Goal: Task Accomplishment & Management: Manage account settings

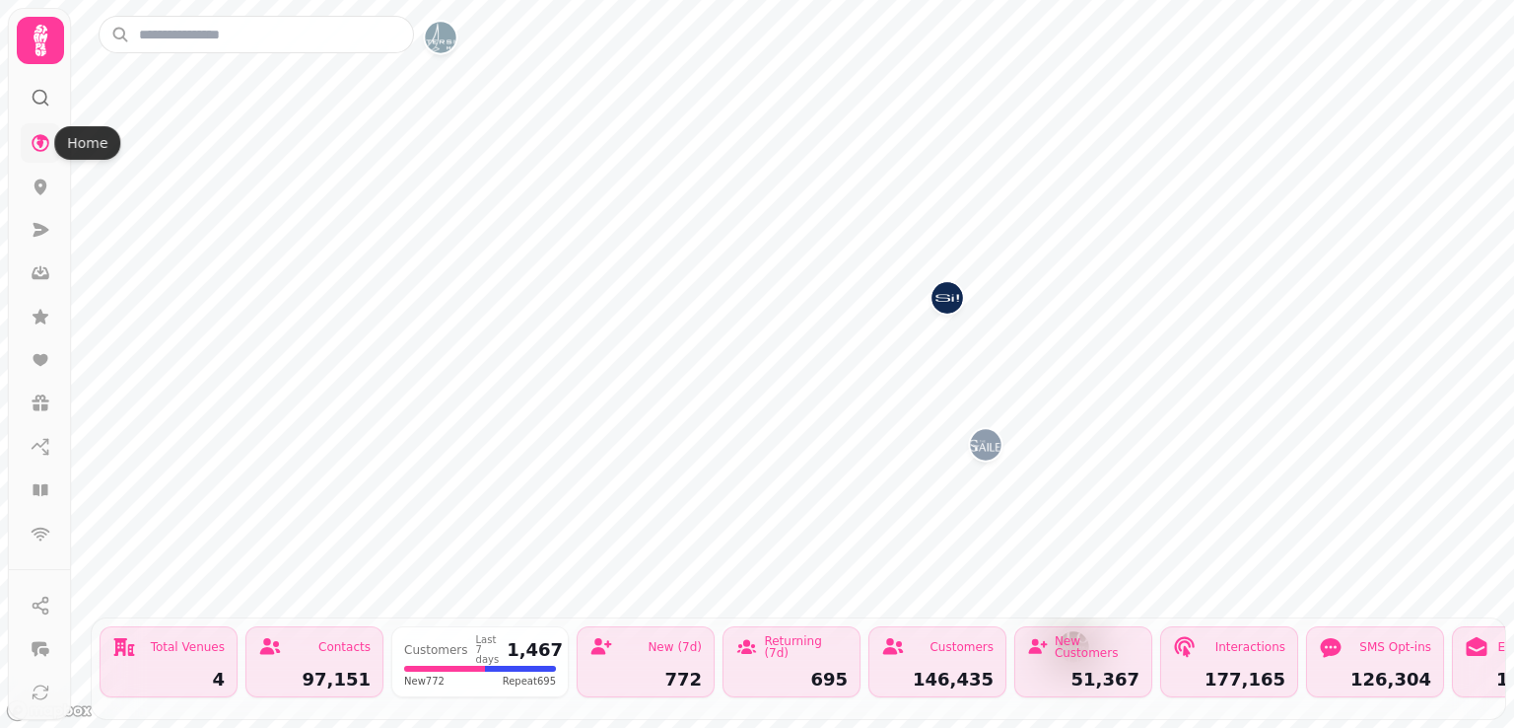
click at [35, 147] on icon at bounding box center [41, 143] width 18 height 18
click at [31, 49] on icon at bounding box center [40, 40] width 39 height 39
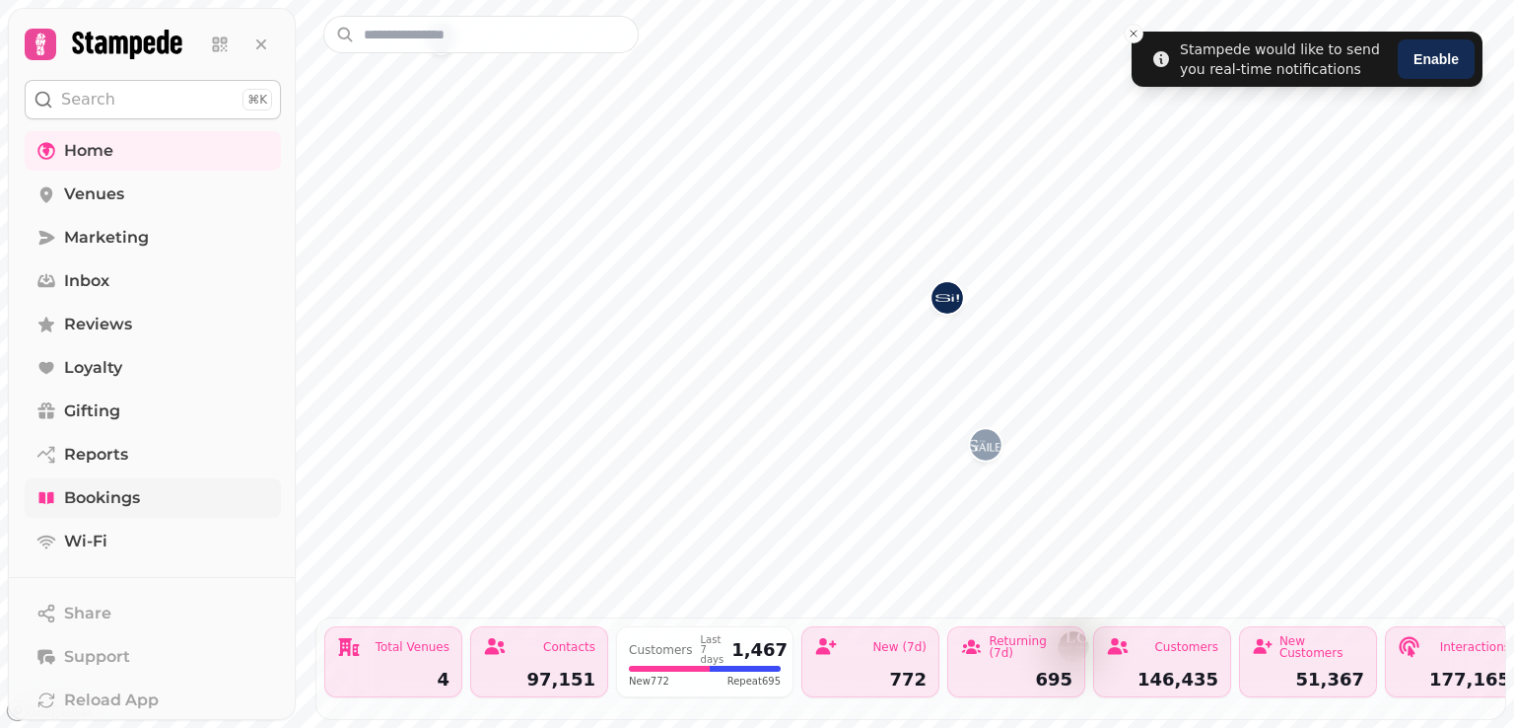
scroll to position [181, 0]
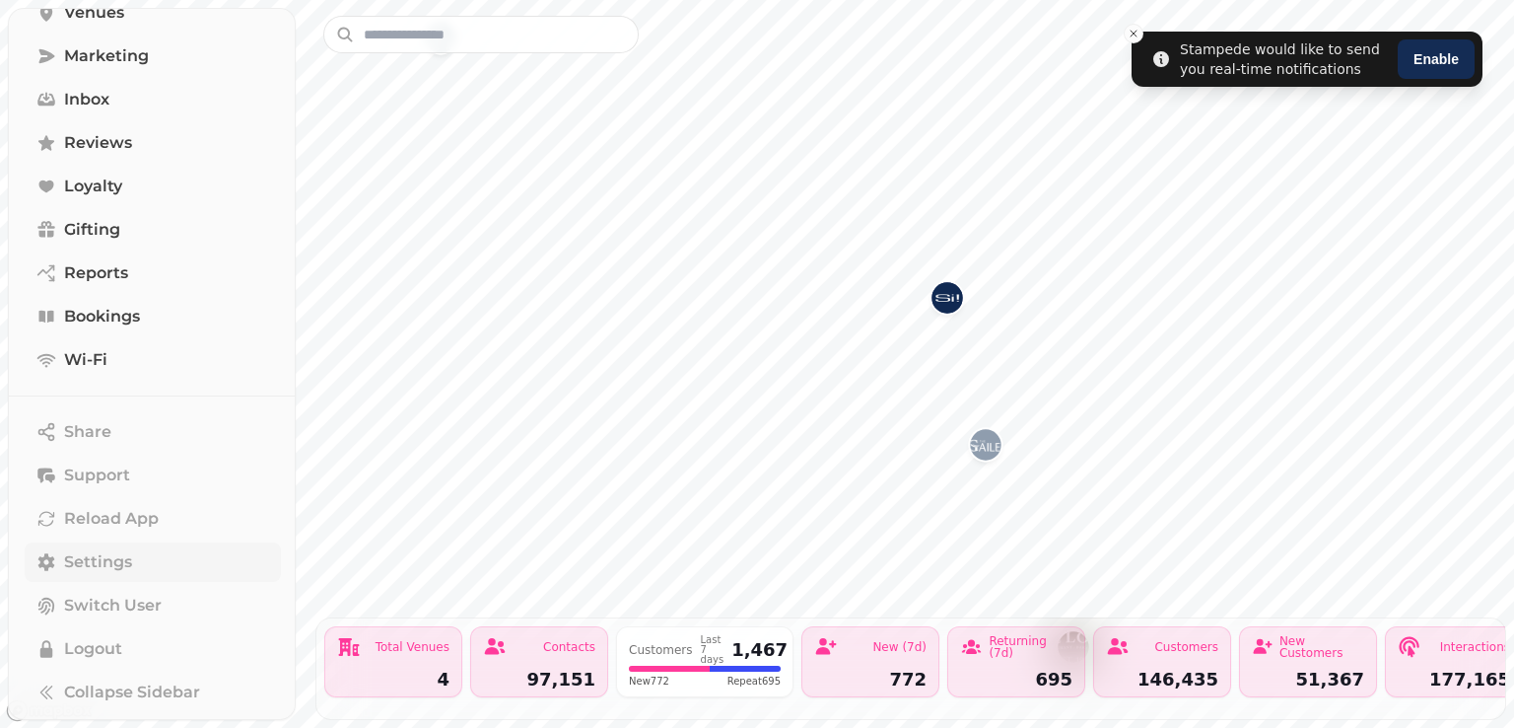
click at [95, 557] on span "Settings" at bounding box center [98, 562] width 68 height 24
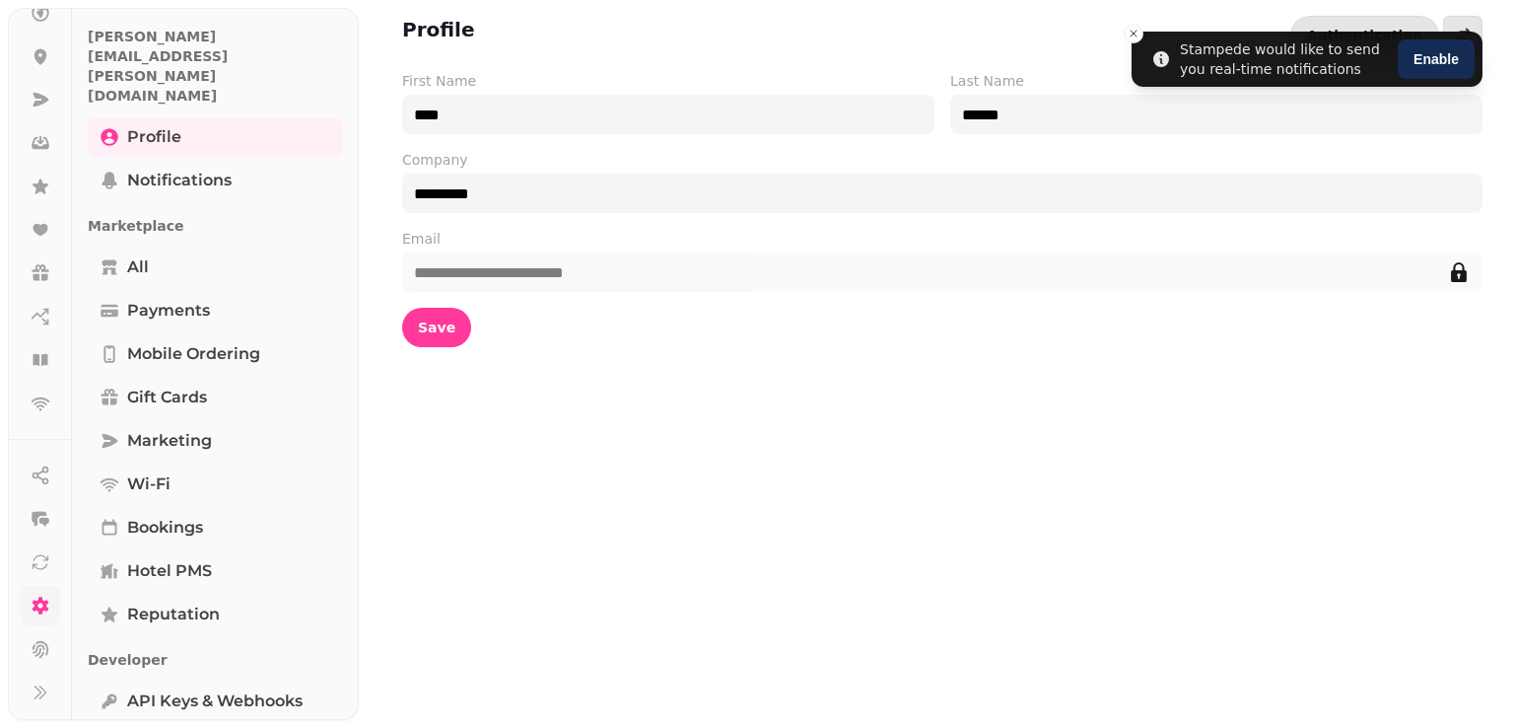
scroll to position [453, 0]
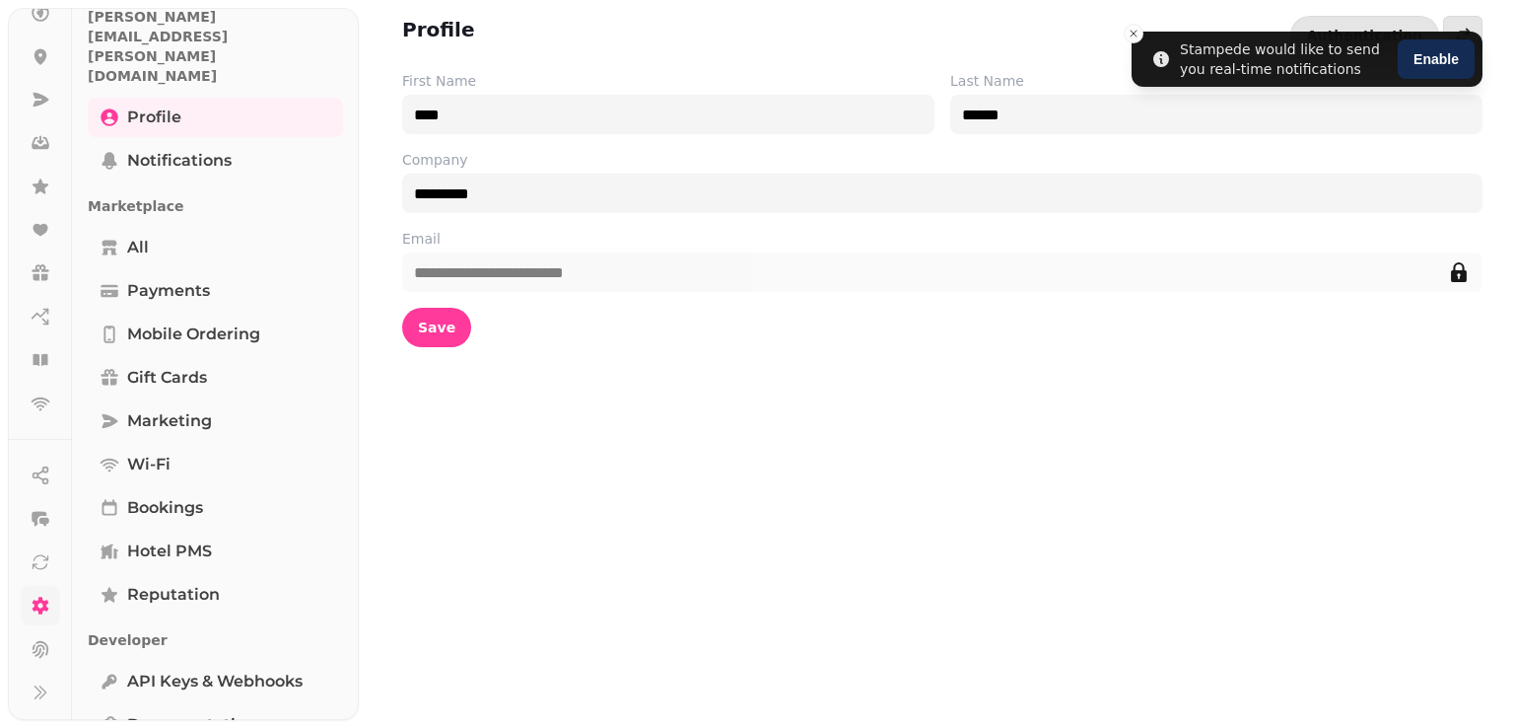
drag, startPoint x: 150, startPoint y: 504, endPoint x: 436, endPoint y: 718, distance: 357.1
click at [436, 718] on div "**********" at bounding box center [936, 364] width 1155 height 728
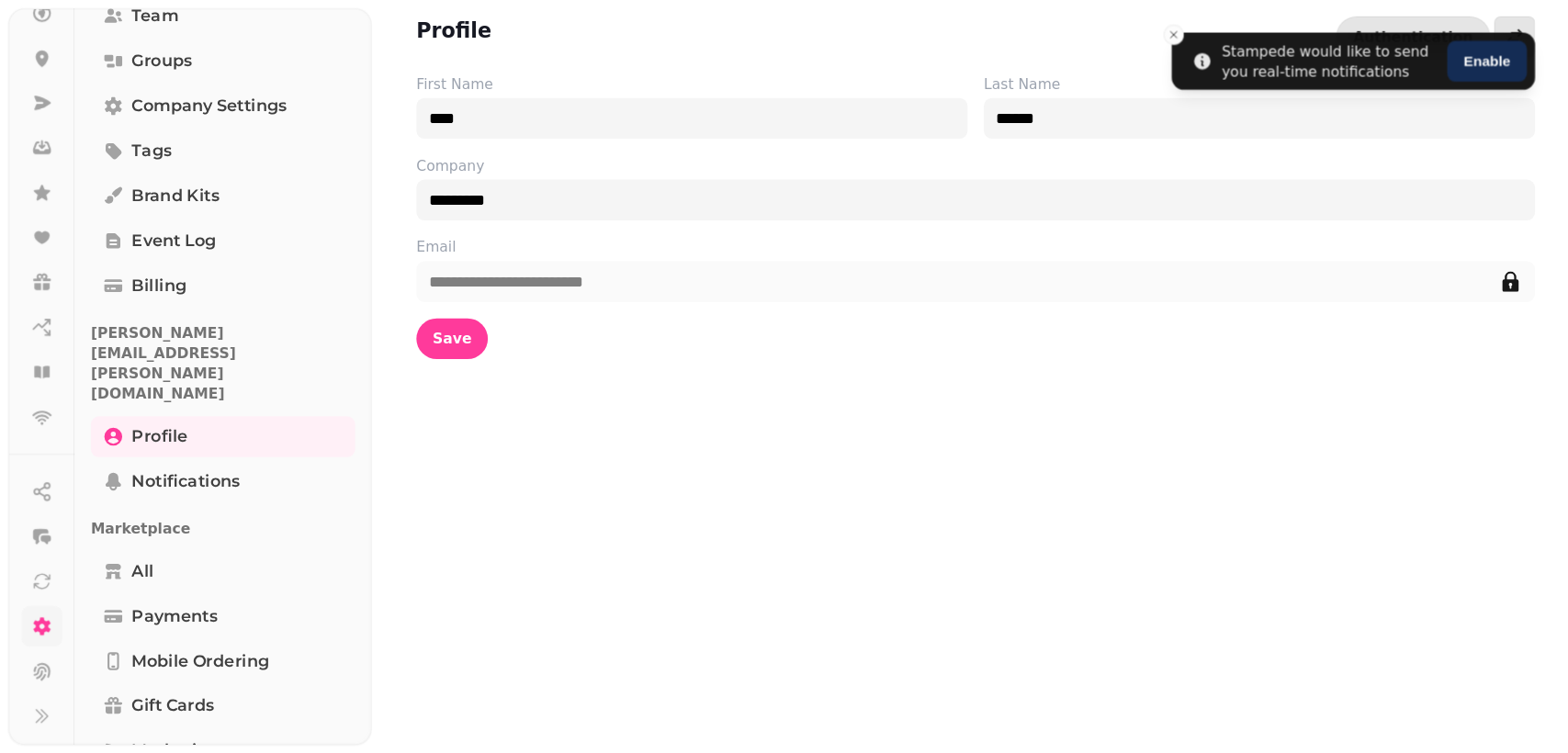
scroll to position [0, 0]
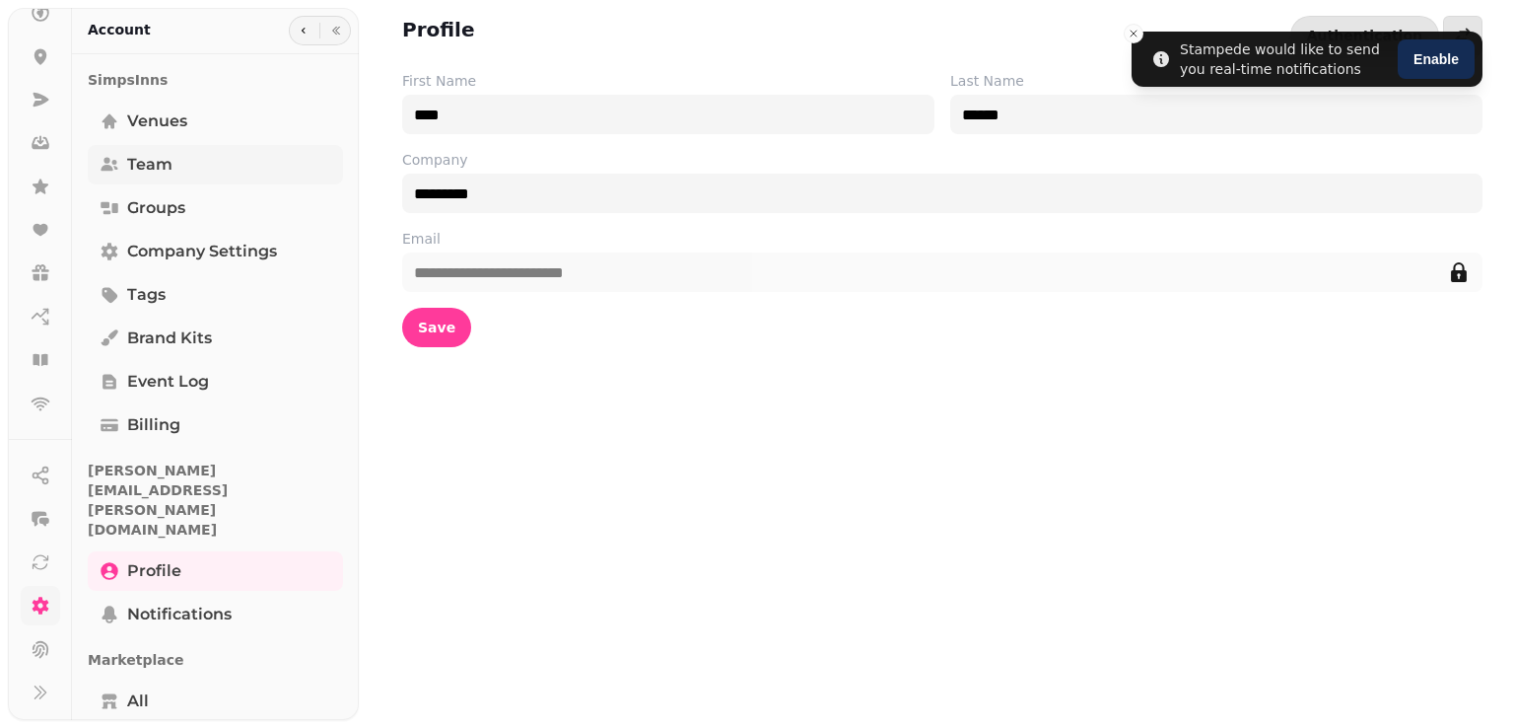
click at [170, 171] on span "Team" at bounding box center [149, 165] width 45 height 24
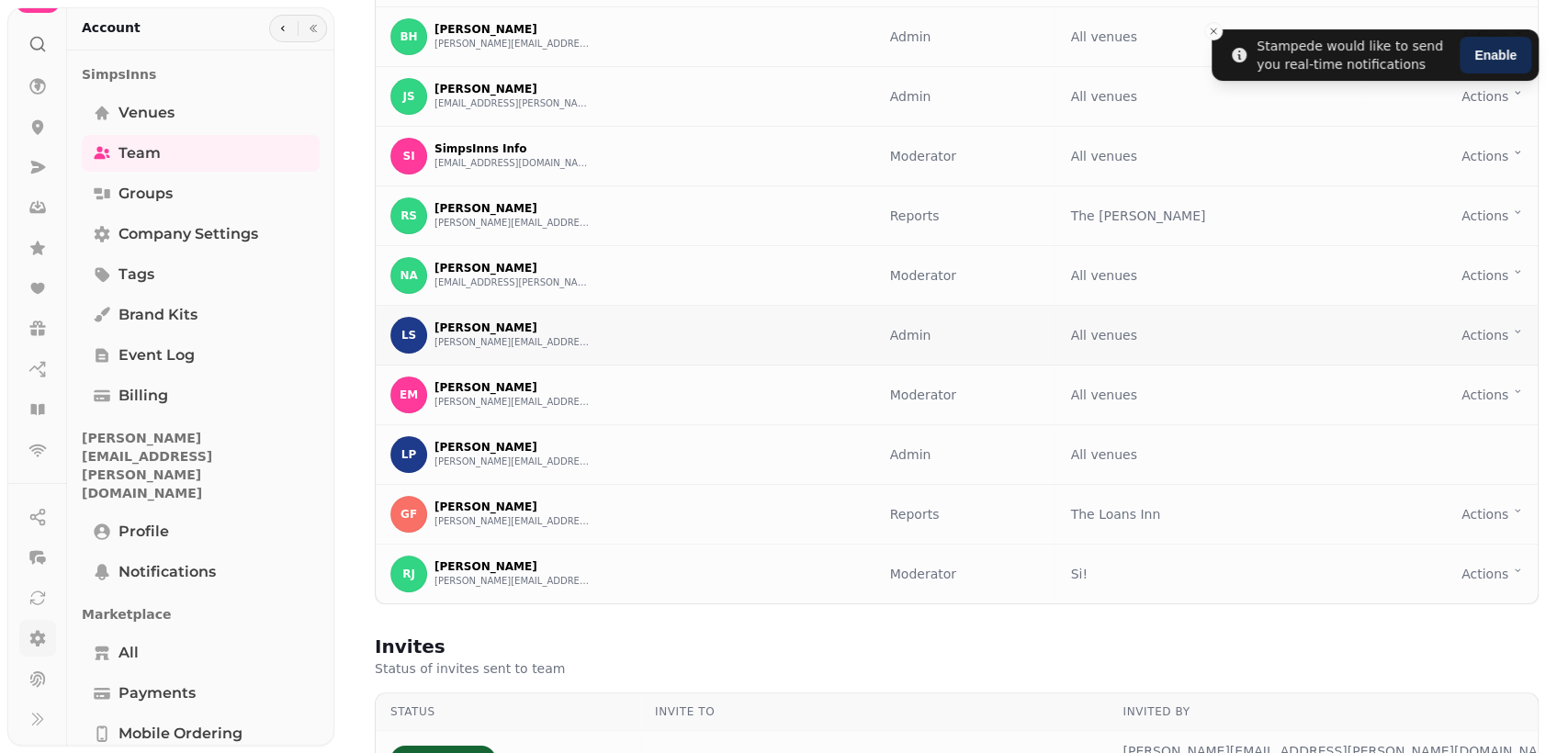
scroll to position [304, 0]
